Goal: Task Accomplishment & Management: Manage account settings

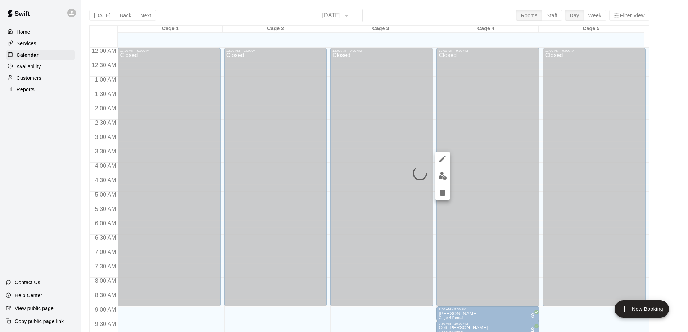
scroll to position [291, 0]
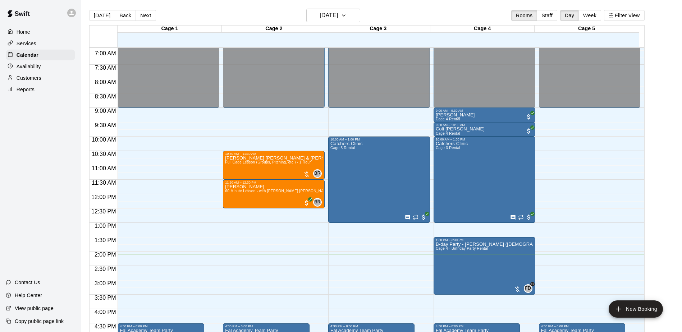
scroll to position [211, 0]
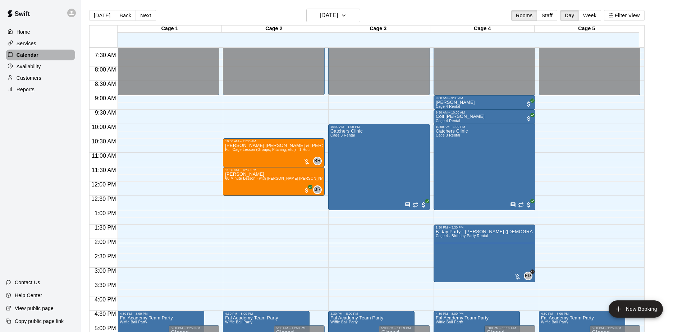
click at [38, 55] on div "Calendar" at bounding box center [40, 55] width 69 height 11
click at [43, 79] on div "Customers" at bounding box center [40, 78] width 69 height 11
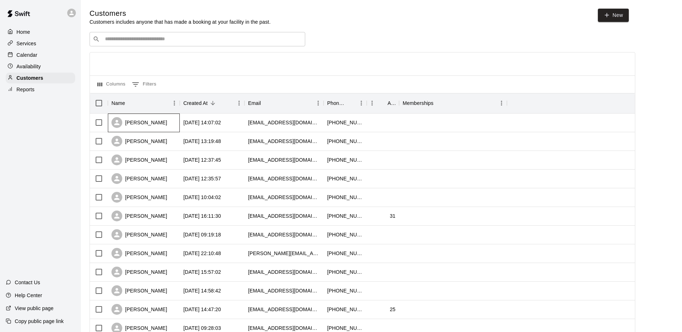
click at [169, 126] on div "[PERSON_NAME]" at bounding box center [144, 123] width 72 height 19
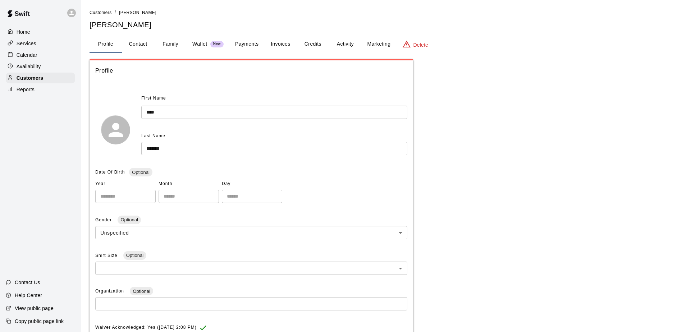
click at [168, 47] on button "Family" at bounding box center [170, 44] width 32 height 17
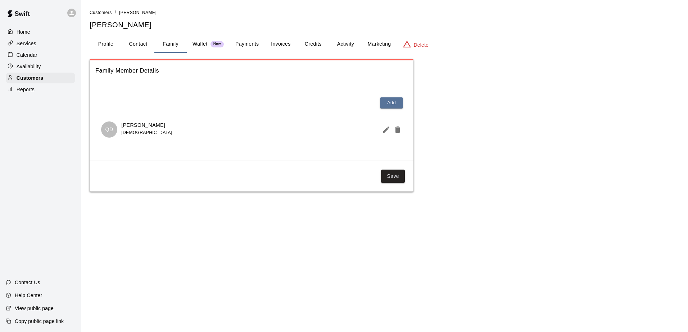
click at [144, 47] on button "Contact" at bounding box center [138, 44] width 32 height 17
select select "**"
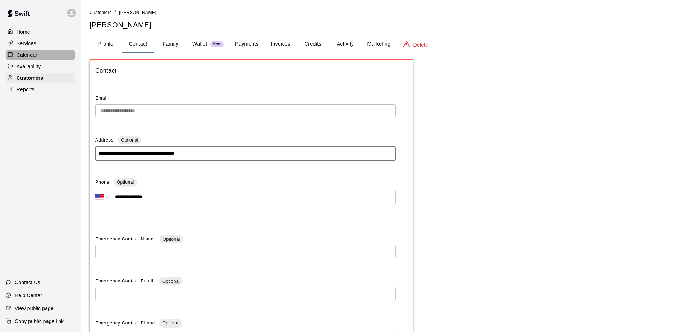
click at [40, 56] on div "Calendar" at bounding box center [40, 55] width 69 height 11
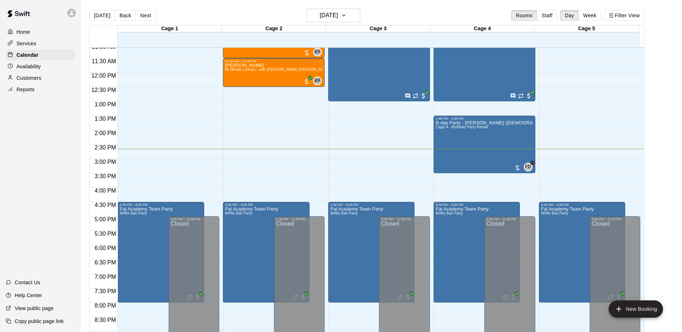
scroll to position [304, 0]
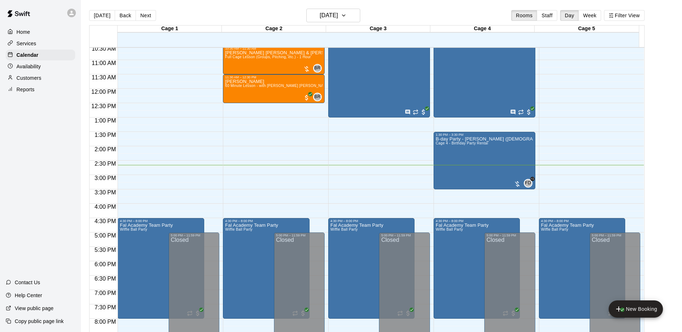
click at [57, 77] on div "Customers" at bounding box center [40, 78] width 69 height 11
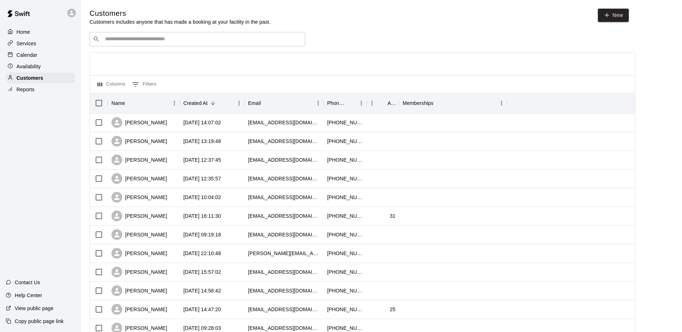
click at [57, 64] on div "Availability" at bounding box center [40, 66] width 69 height 11
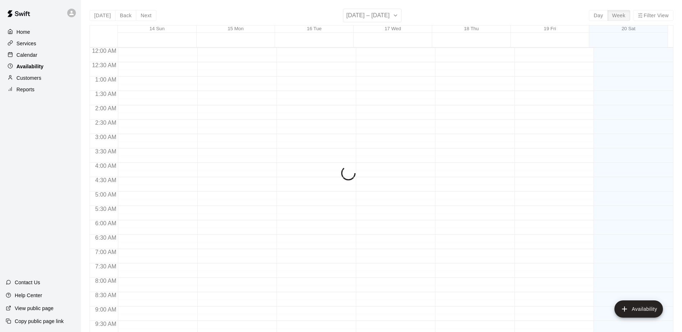
scroll to position [398, 0]
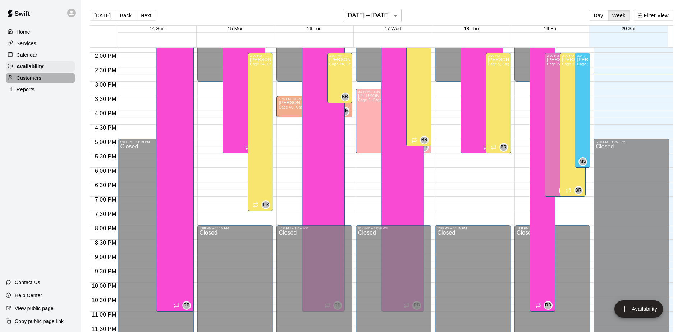
click at [49, 74] on div "Customers" at bounding box center [40, 78] width 69 height 11
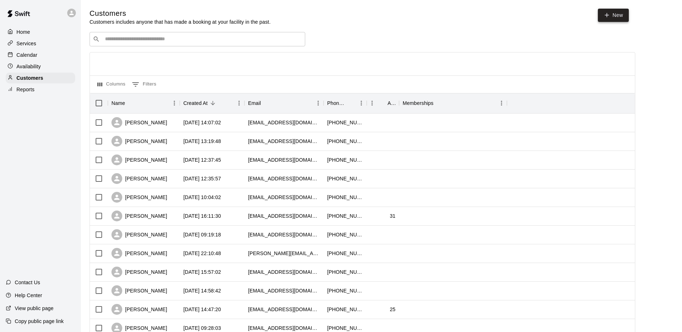
click at [605, 14] on icon at bounding box center [607, 15] width 6 height 6
select select "**"
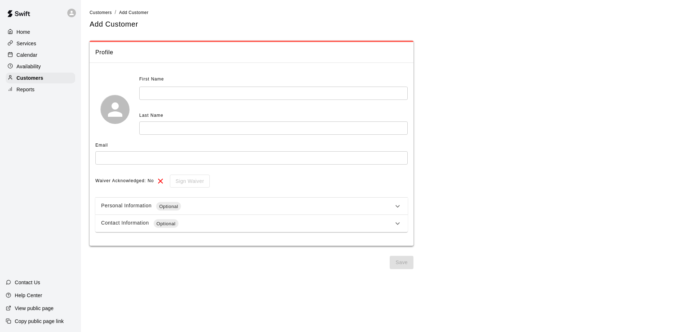
click at [205, 81] on div "First Name" at bounding box center [246, 80] width 215 height 12
click at [218, 91] on input "text" at bounding box center [273, 93] width 268 height 13
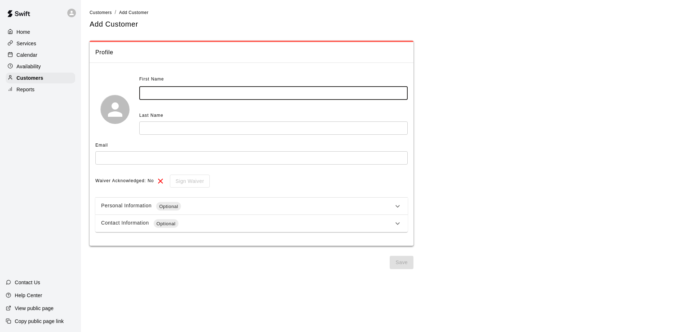
click at [39, 59] on div "Calendar" at bounding box center [40, 55] width 69 height 11
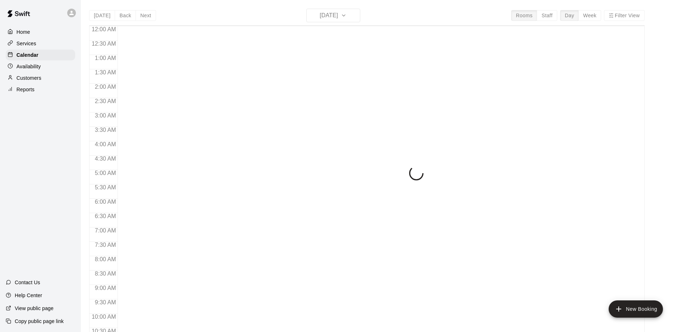
scroll to position [376, 0]
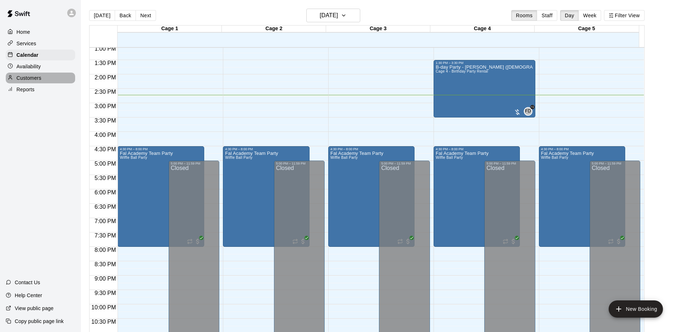
click at [43, 76] on div "Customers" at bounding box center [40, 78] width 69 height 11
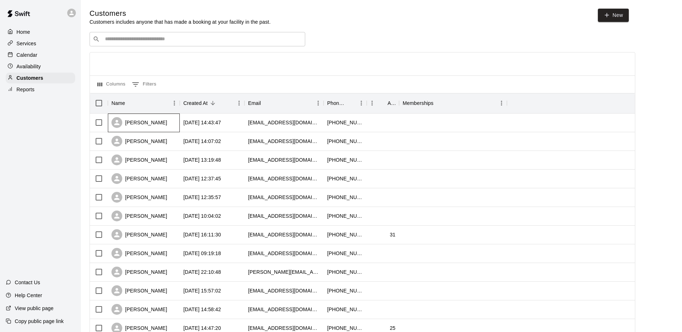
click at [172, 127] on div "[PERSON_NAME]" at bounding box center [144, 123] width 72 height 19
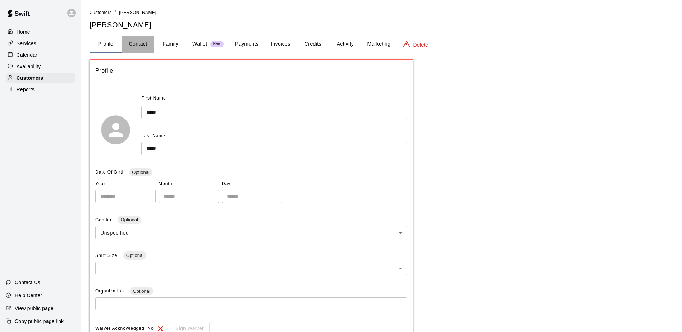
click at [145, 42] on button "Contact" at bounding box center [138, 44] width 32 height 17
select select "**"
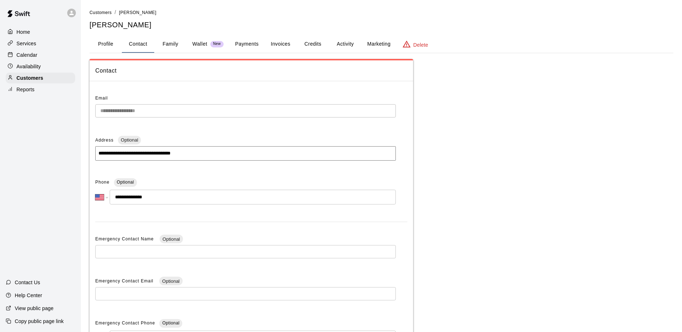
click at [83, 103] on main "**********" at bounding box center [381, 205] width 601 height 411
click at [109, 43] on button "Profile" at bounding box center [106, 44] width 32 height 17
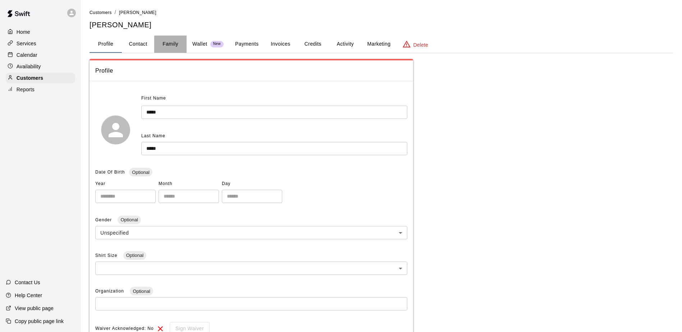
click at [169, 44] on button "Family" at bounding box center [170, 44] width 32 height 17
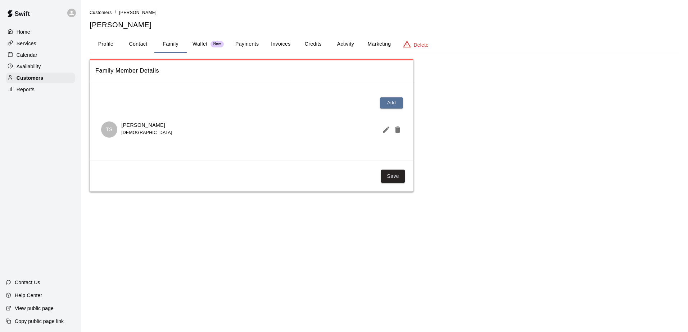
click at [45, 58] on div "Calendar" at bounding box center [40, 55] width 69 height 11
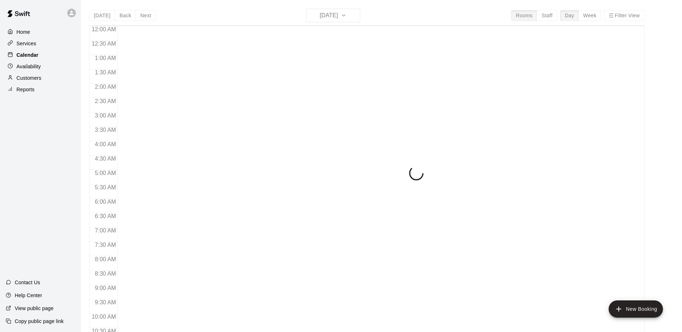
scroll to position [376, 0]
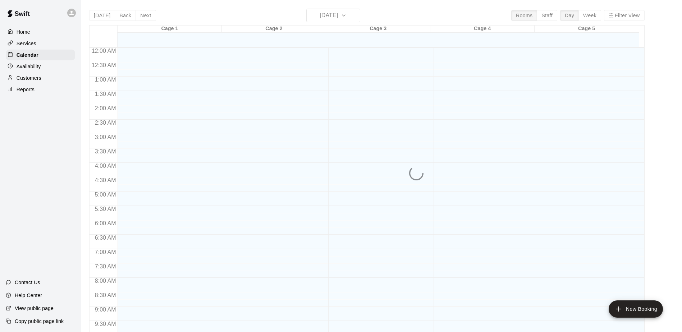
scroll to position [376, 0]
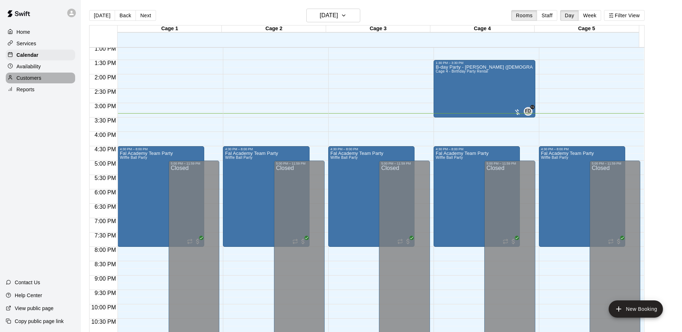
click at [51, 81] on div "Customers" at bounding box center [40, 78] width 69 height 11
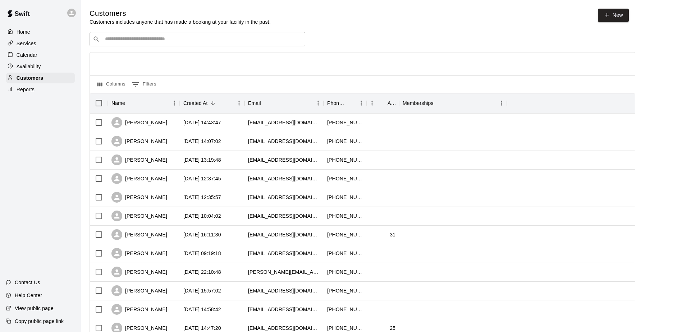
click at [40, 53] on div "Calendar" at bounding box center [40, 55] width 69 height 11
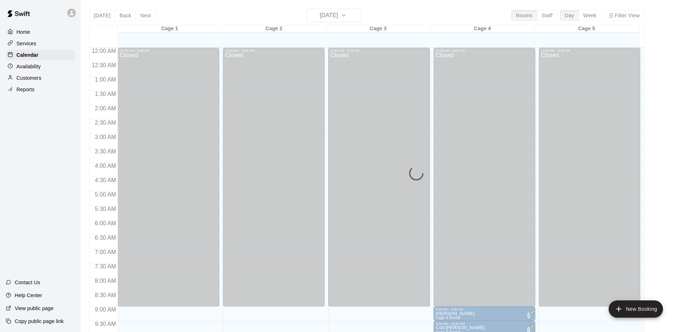
scroll to position [376, 0]
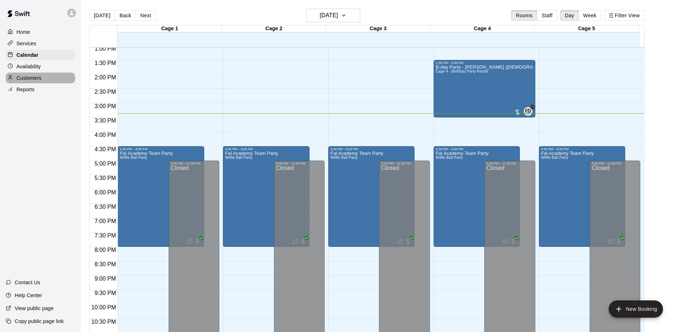
click at [42, 77] on div "Customers" at bounding box center [40, 78] width 69 height 11
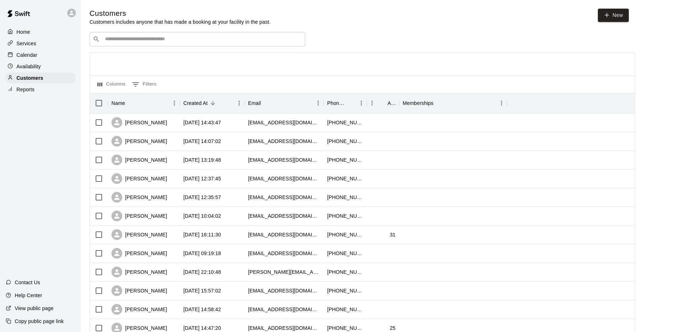
click at [148, 36] on div "​ ​" at bounding box center [198, 39] width 216 height 14
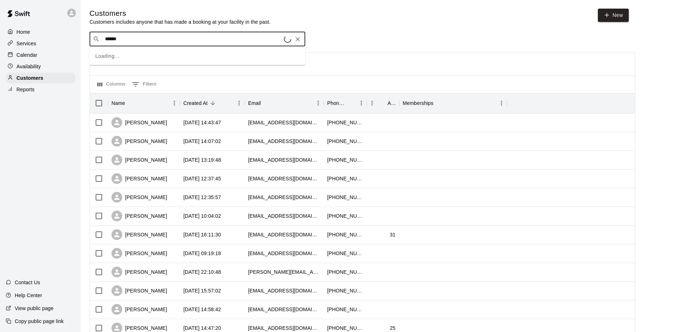
type input "*******"
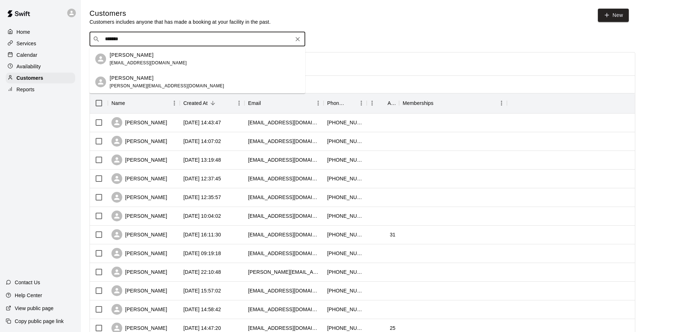
click at [146, 60] on div "Chris Alfiero chrisalfiero@gmail.com" at bounding box center [148, 58] width 77 height 15
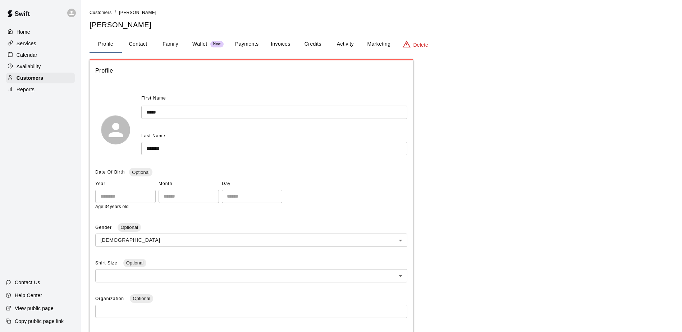
click at [146, 41] on button "Contact" at bounding box center [138, 44] width 32 height 17
select select "**"
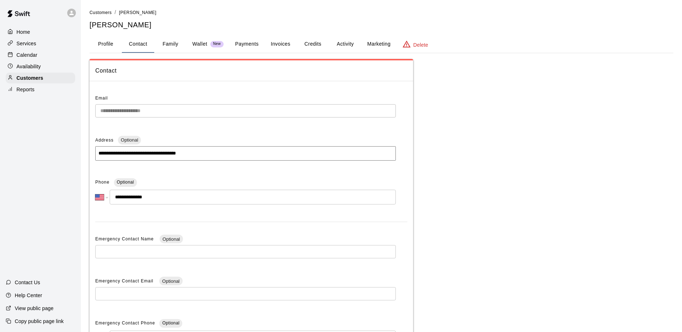
click at [86, 99] on div "**********" at bounding box center [382, 203] width 596 height 388
click at [56, 52] on div "Calendar" at bounding box center [40, 55] width 69 height 11
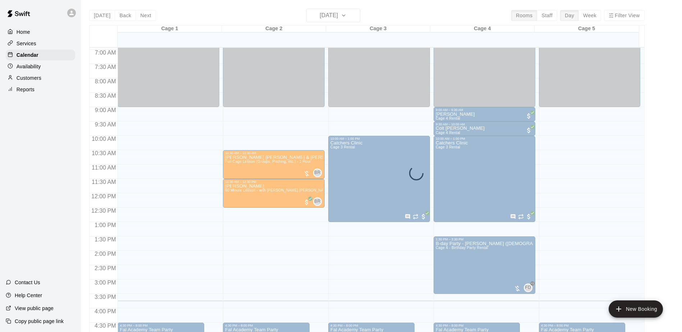
scroll to position [196, 0]
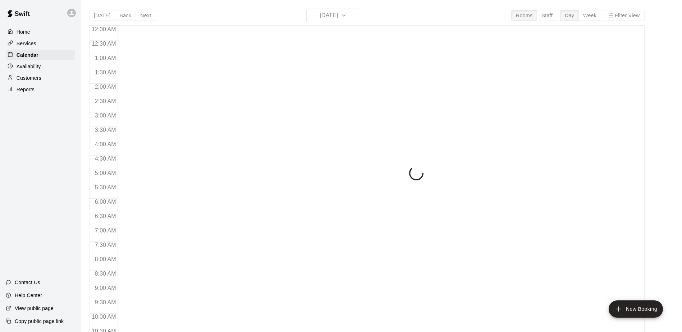
scroll to position [376, 0]
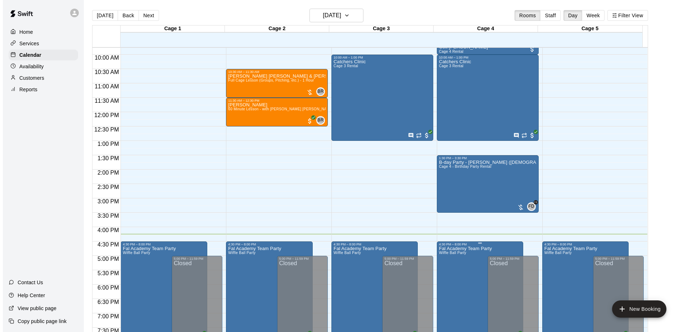
scroll to position [268, 0]
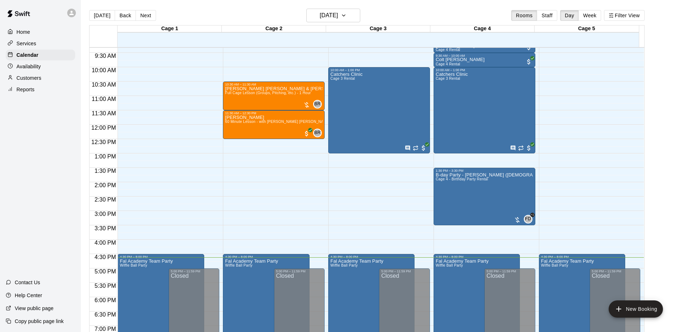
click at [572, 169] on div "12:00 AM – 9:00 AM Closed 4:30 PM – 8:00 PM Fal Academy Team Party Wiffle Ball …" at bounding box center [590, 125] width 102 height 691
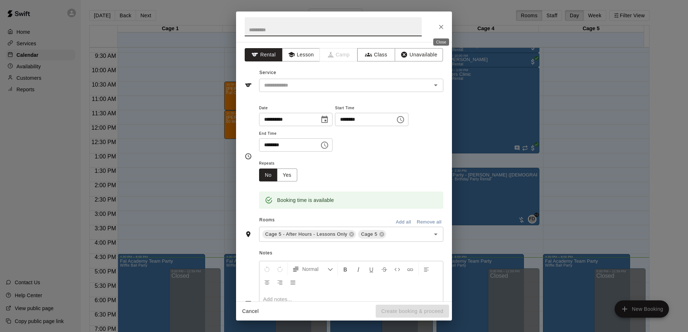
click at [441, 21] on button "Close" at bounding box center [440, 27] width 13 height 13
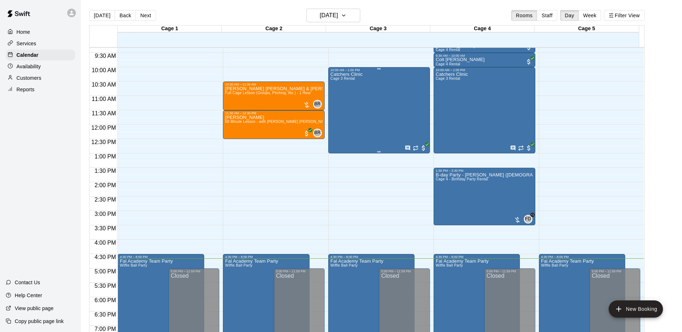
click at [363, 92] on div "Catchers Clinic Cage 3 Rental" at bounding box center [379, 238] width 97 height 332
